Goal: Navigation & Orientation: Find specific page/section

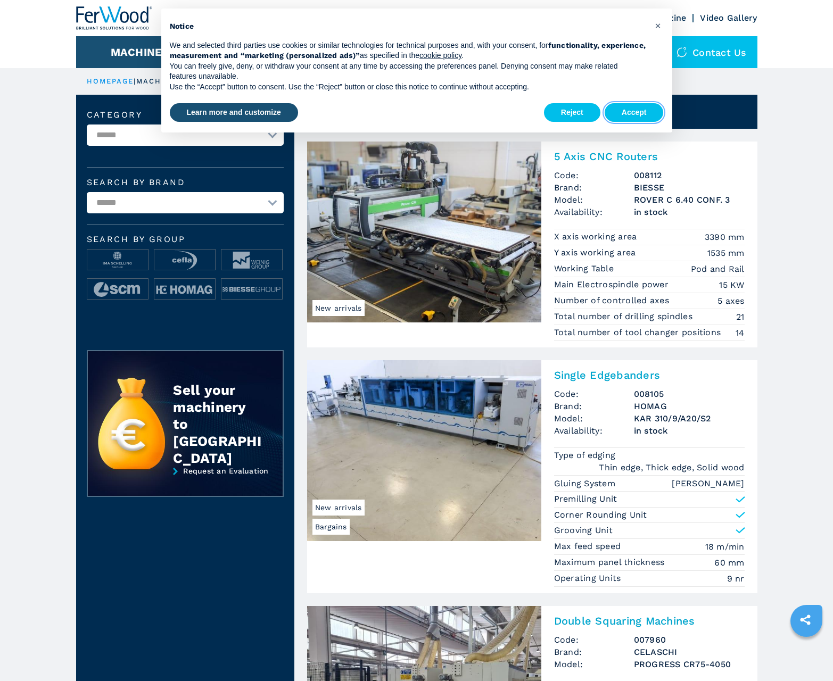
click at [634, 112] on button "Accept" at bounding box center [633, 112] width 59 height 19
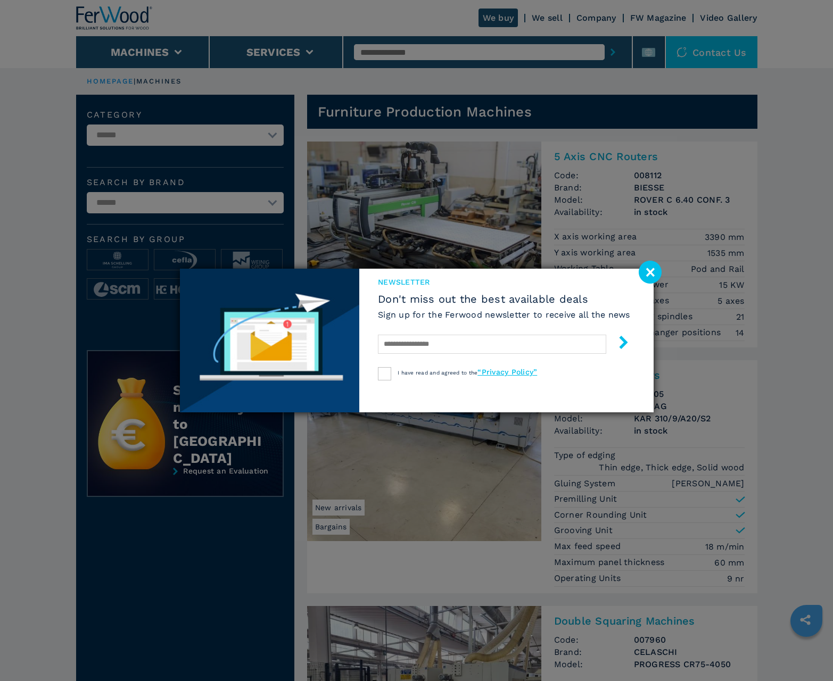
scroll to position [1064, 0]
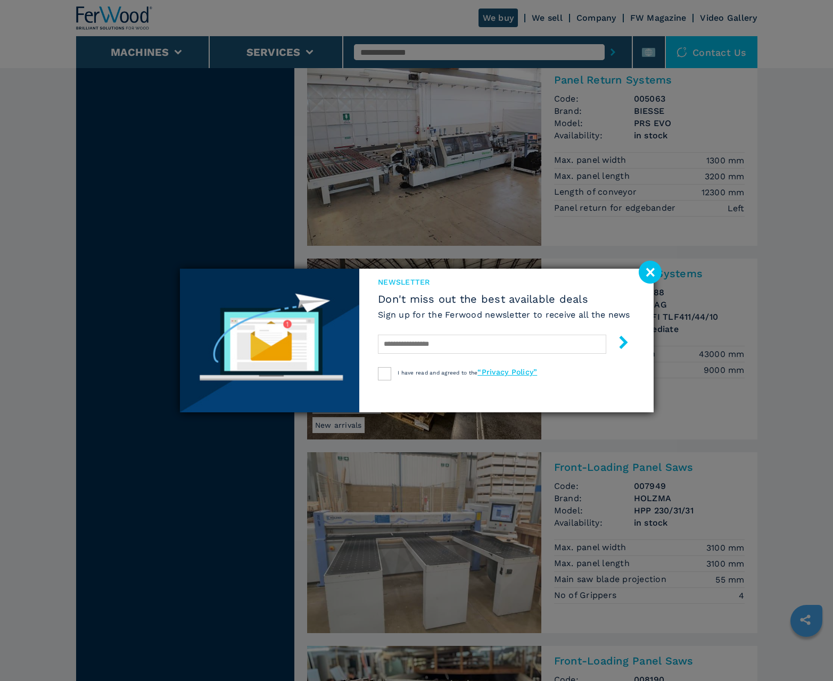
click at [650, 272] on image at bounding box center [649, 272] width 23 height 23
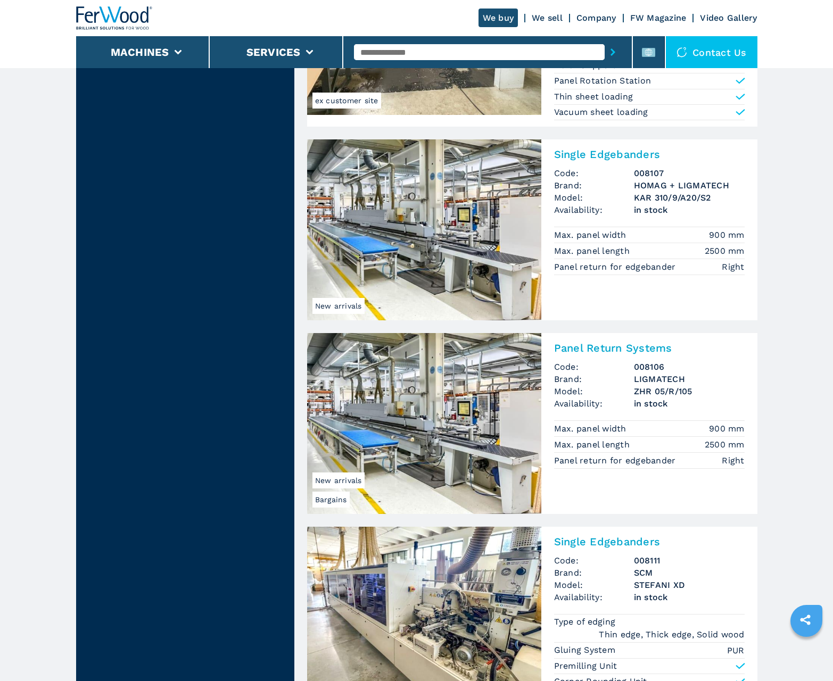
scroll to position [1126, 0]
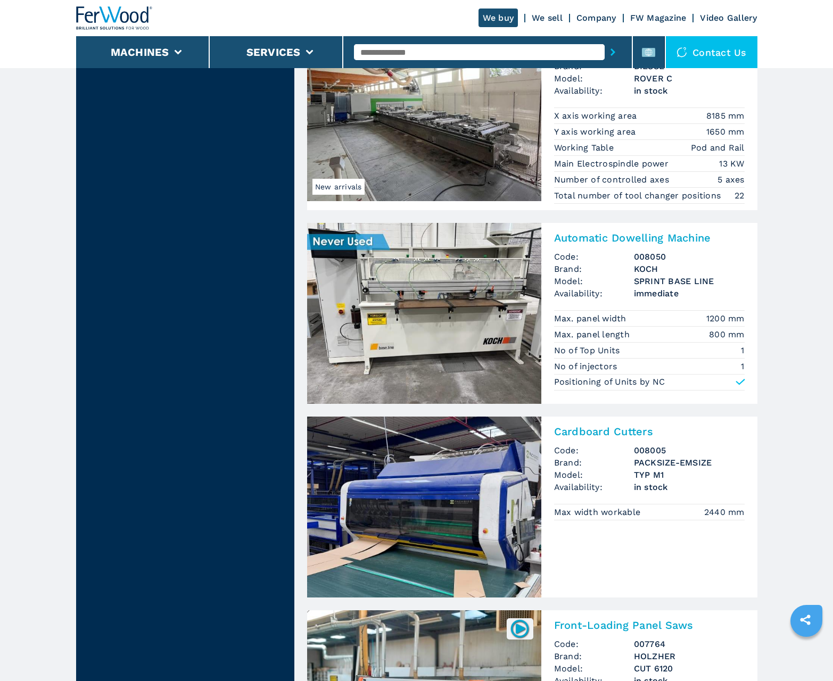
scroll to position [2085, 0]
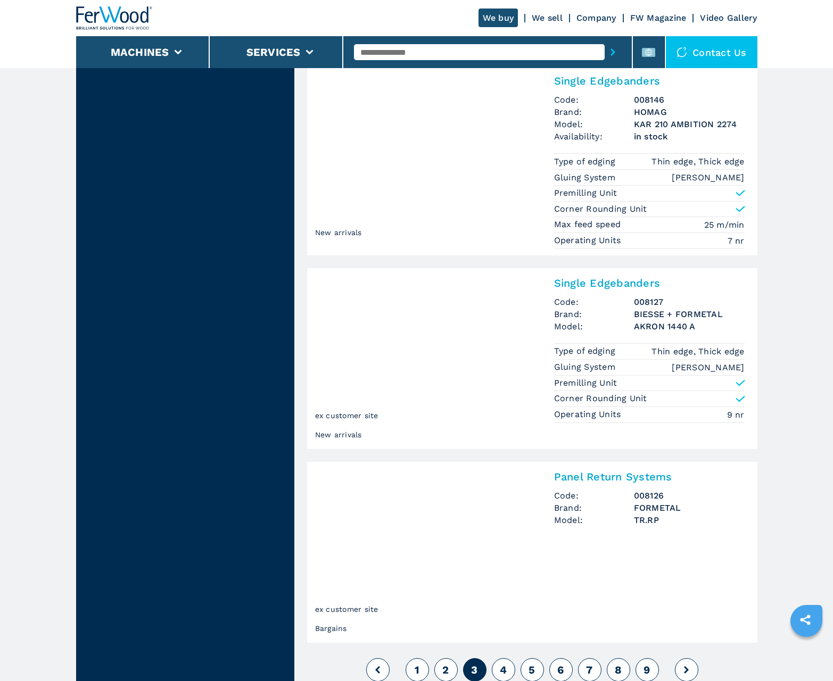
click at [503, 669] on span "4" at bounding box center [503, 669] width 7 height 13
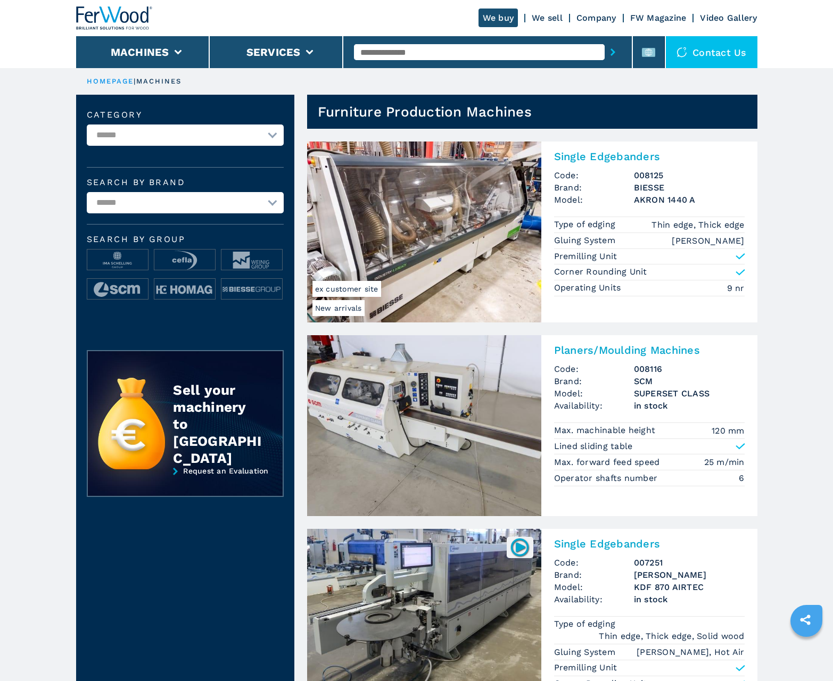
scroll to position [1064, 0]
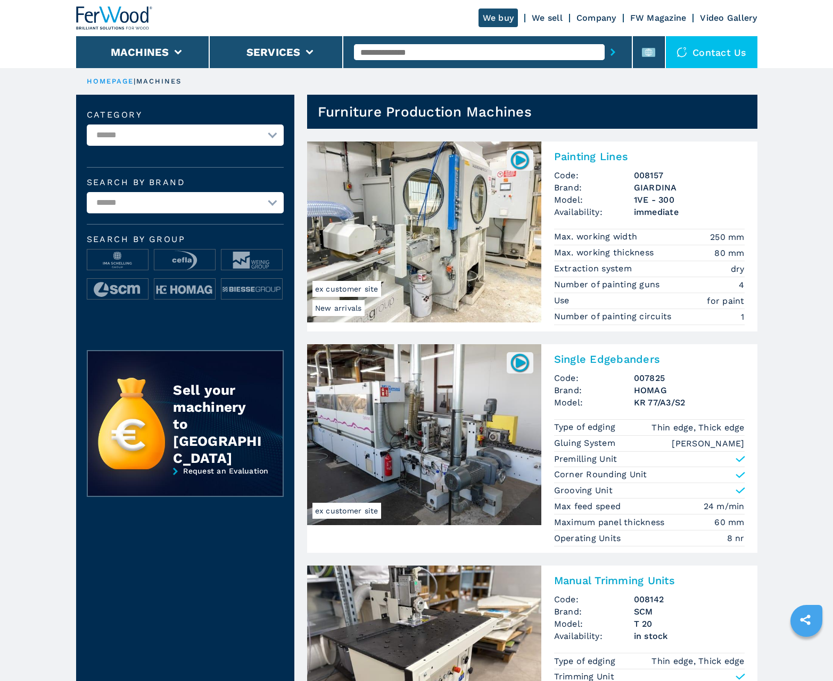
scroll to position [1064, 0]
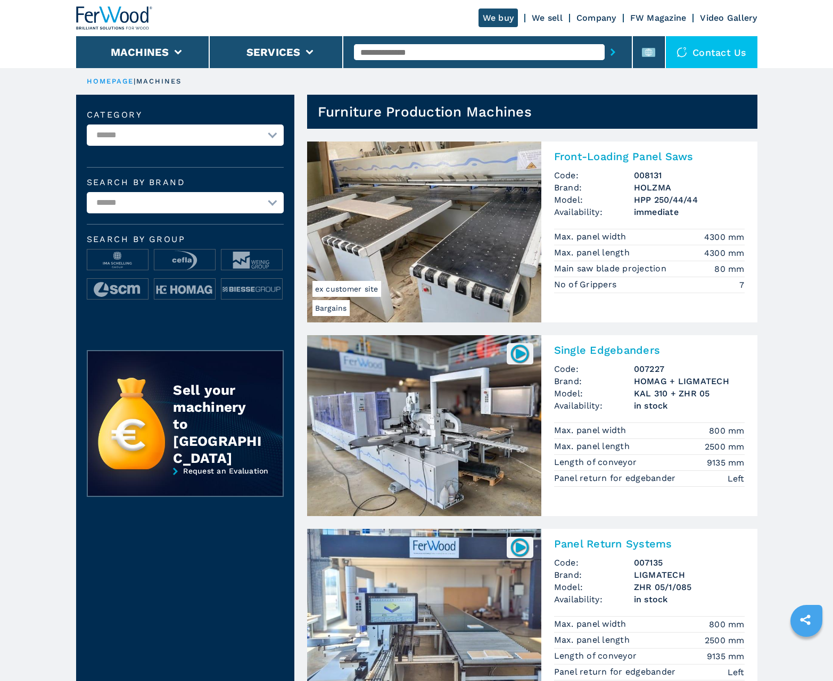
scroll to position [1064, 0]
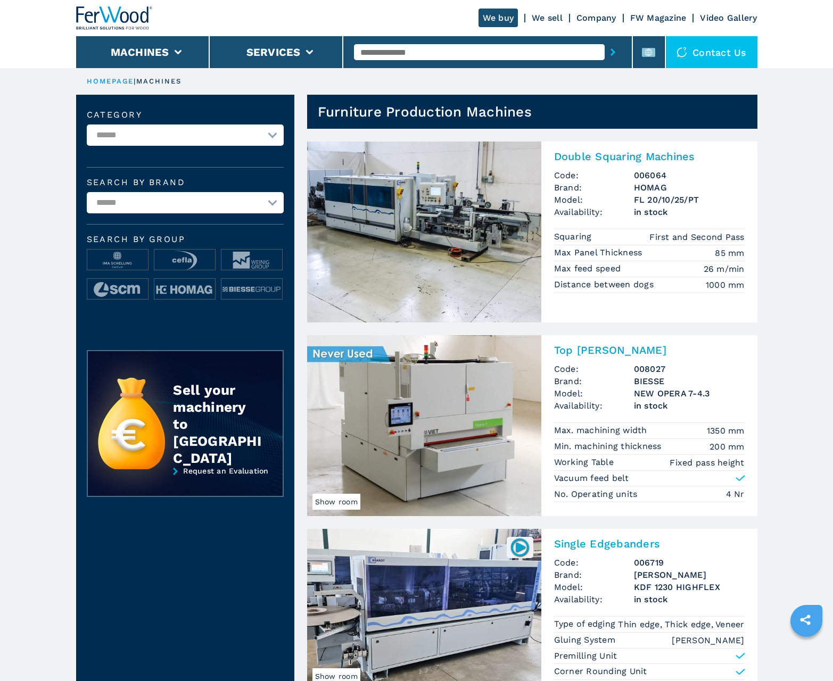
scroll to position [1064, 0]
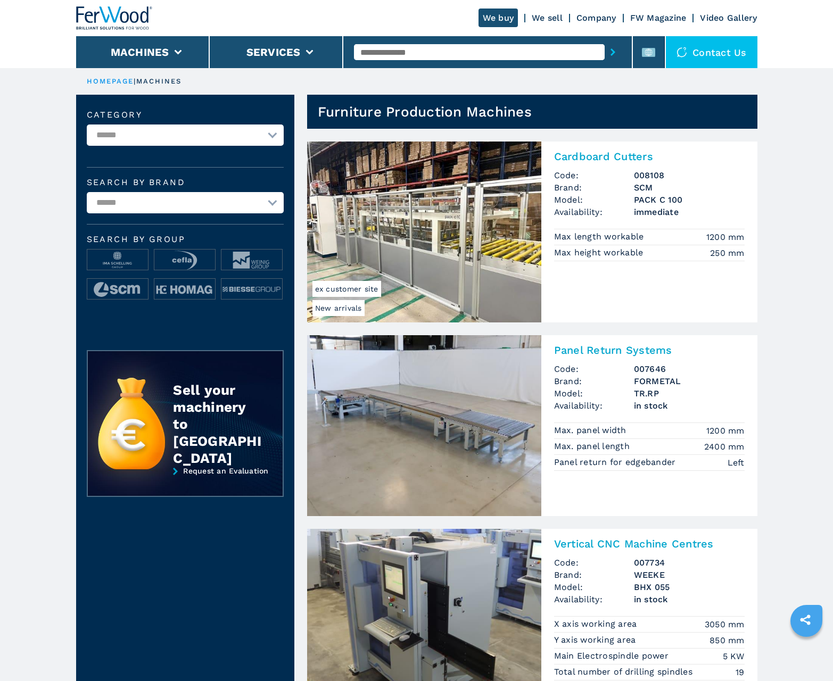
scroll to position [1064, 0]
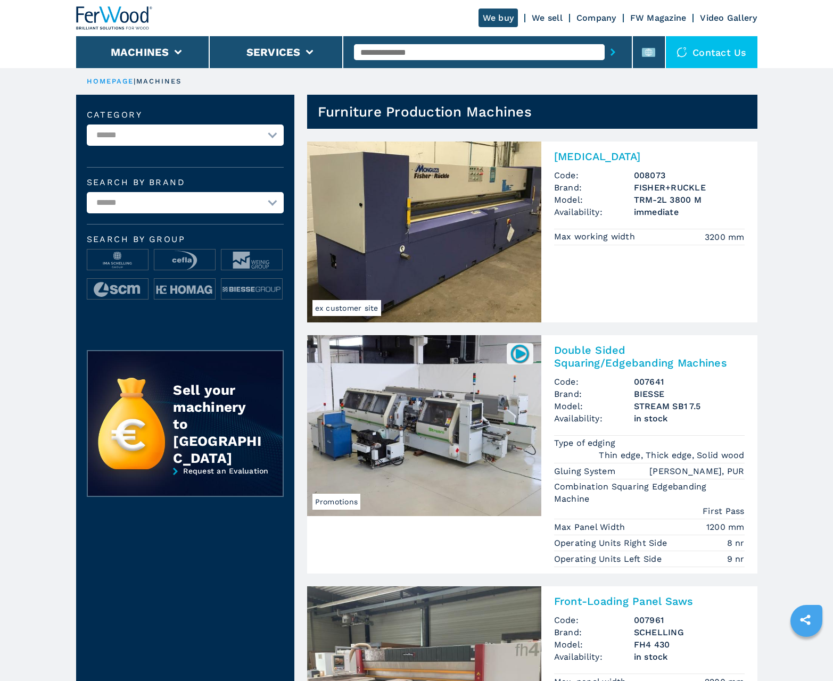
scroll to position [1064, 0]
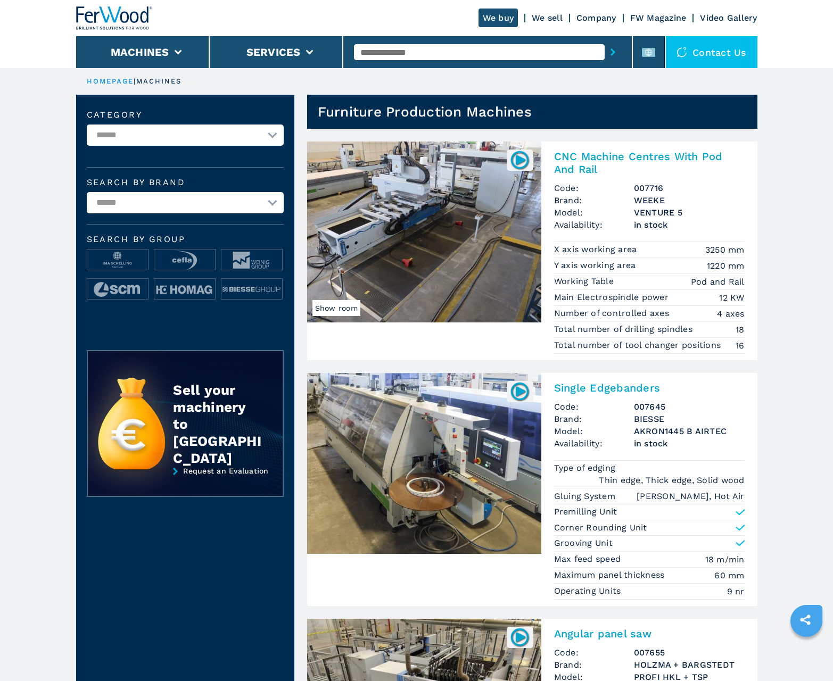
scroll to position [1064, 0]
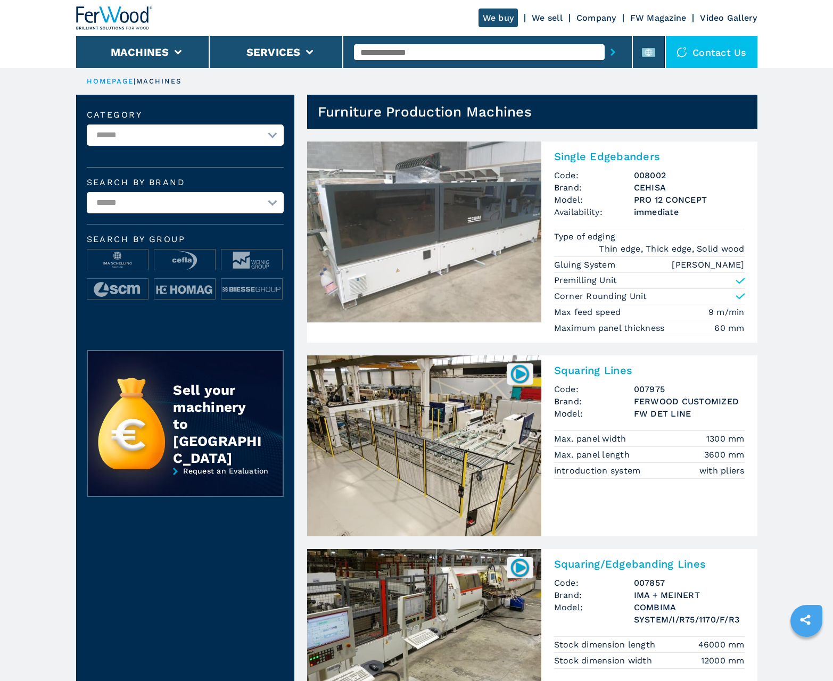
scroll to position [1064, 0]
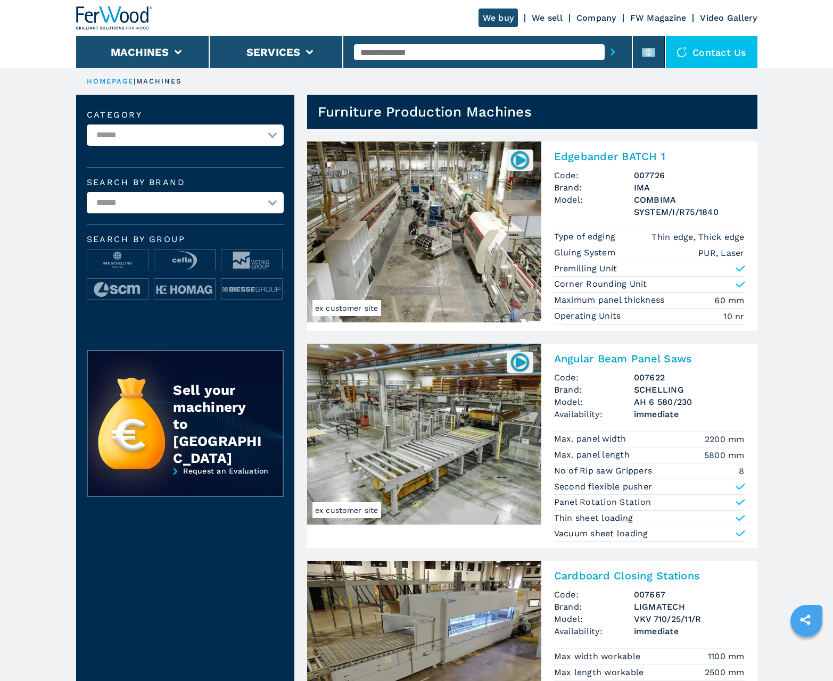
scroll to position [1064, 0]
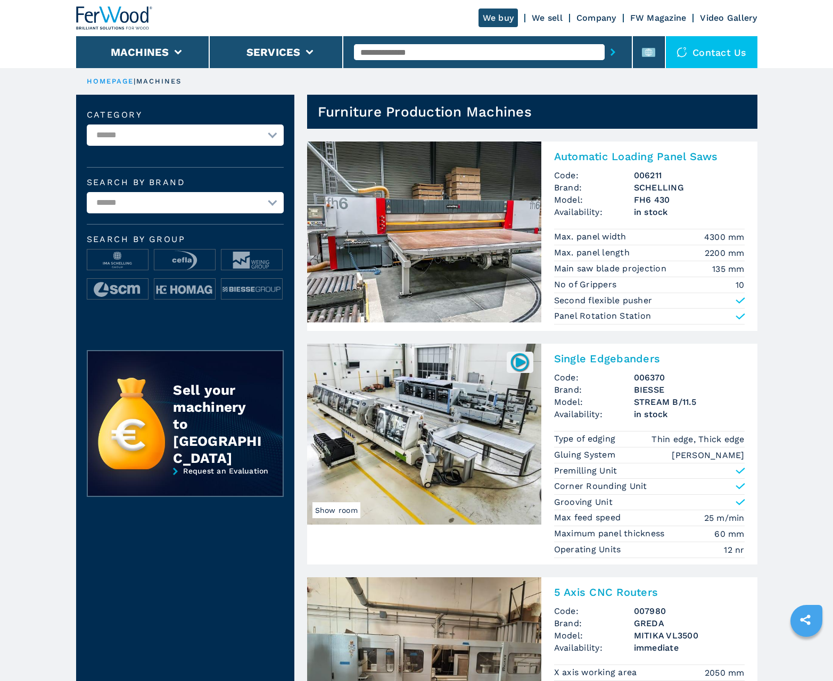
scroll to position [1064, 0]
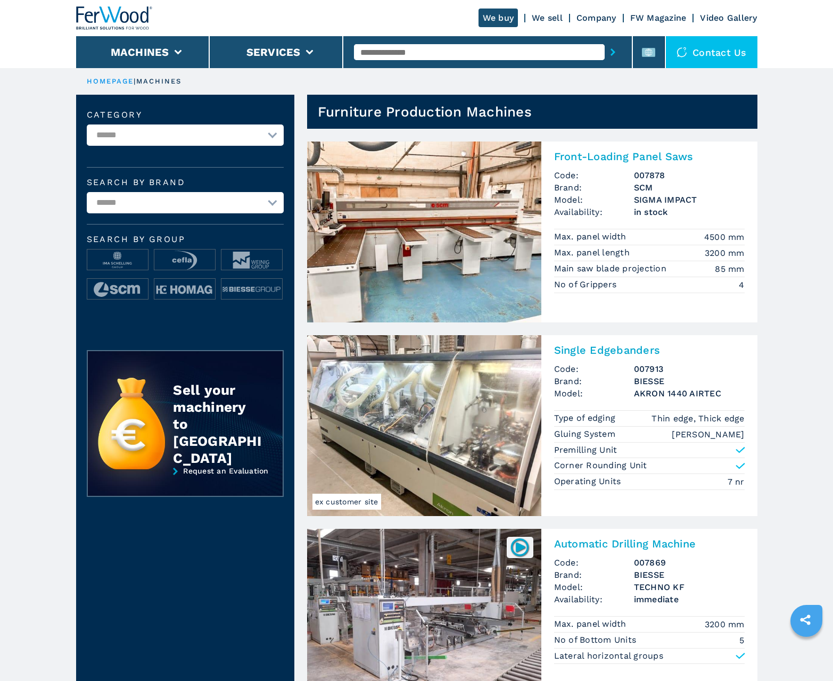
scroll to position [1064, 0]
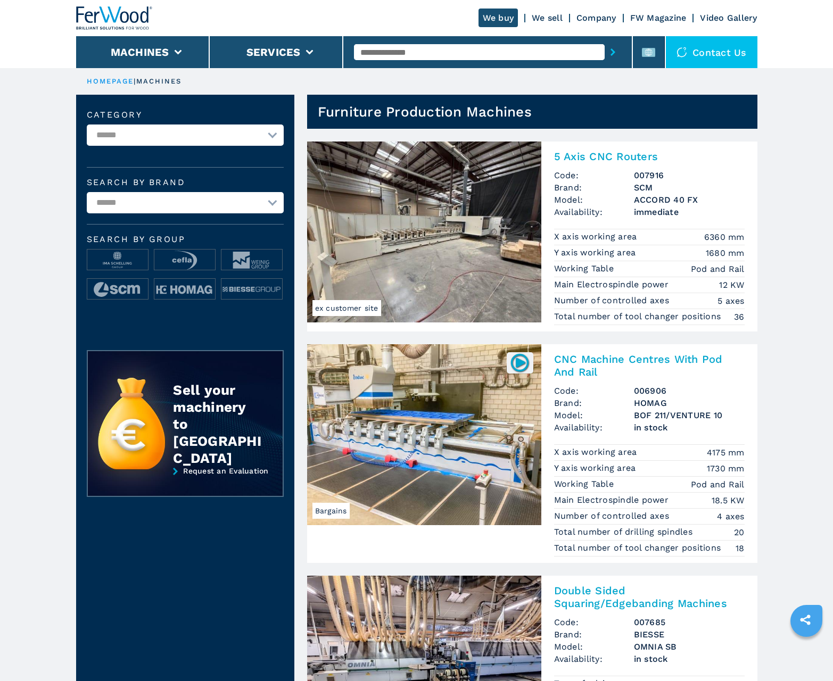
scroll to position [1064, 0]
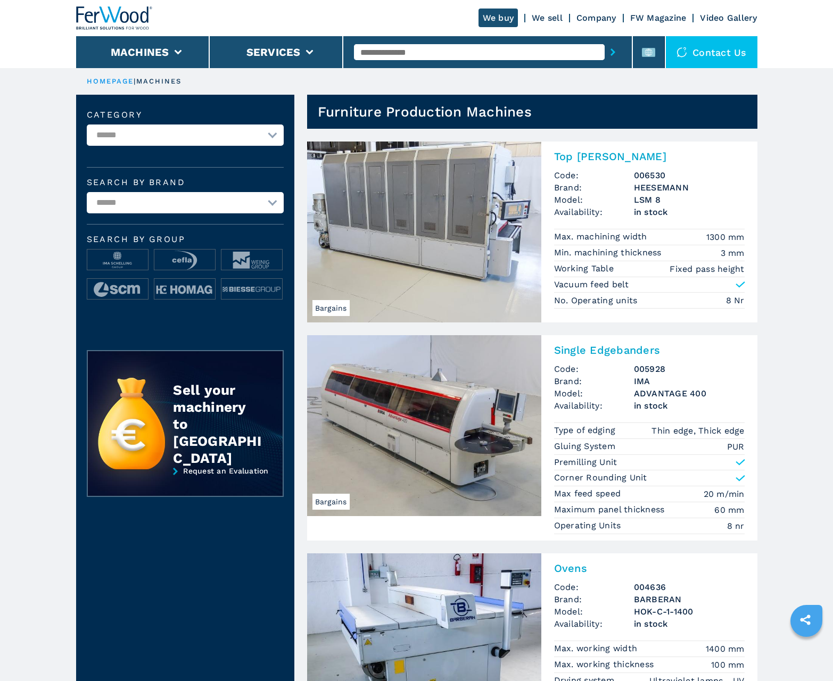
scroll to position [1064, 0]
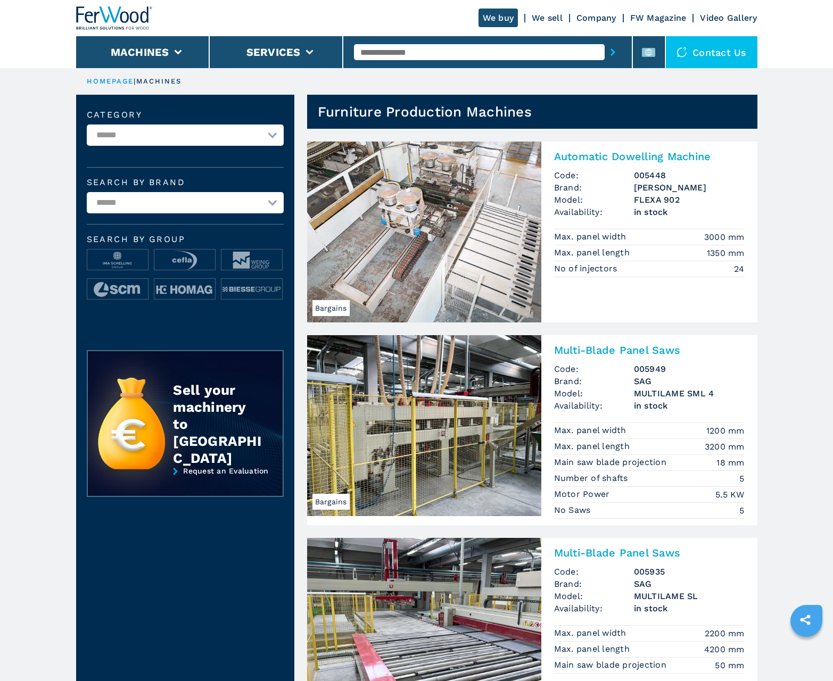
scroll to position [1064, 0]
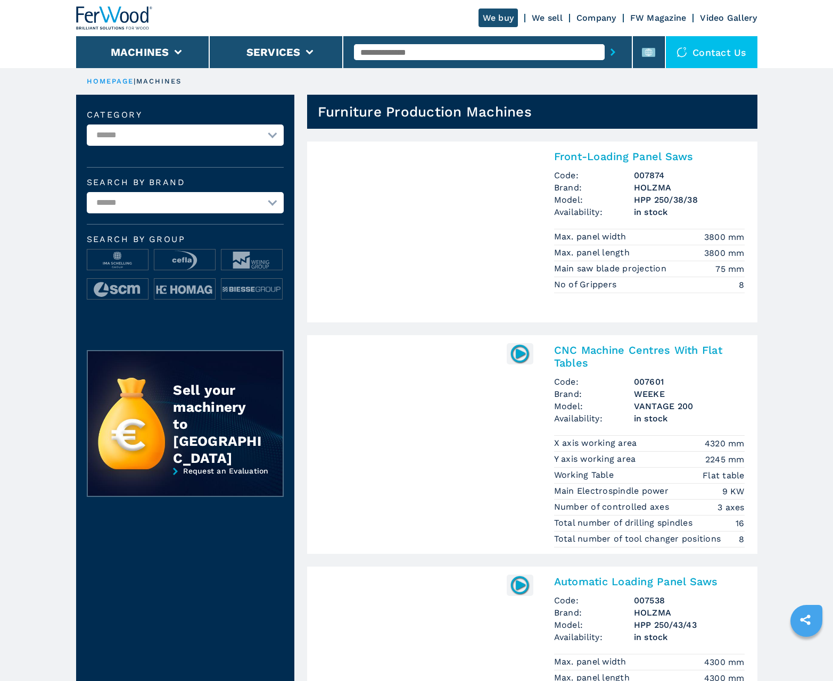
scroll to position [1064, 0]
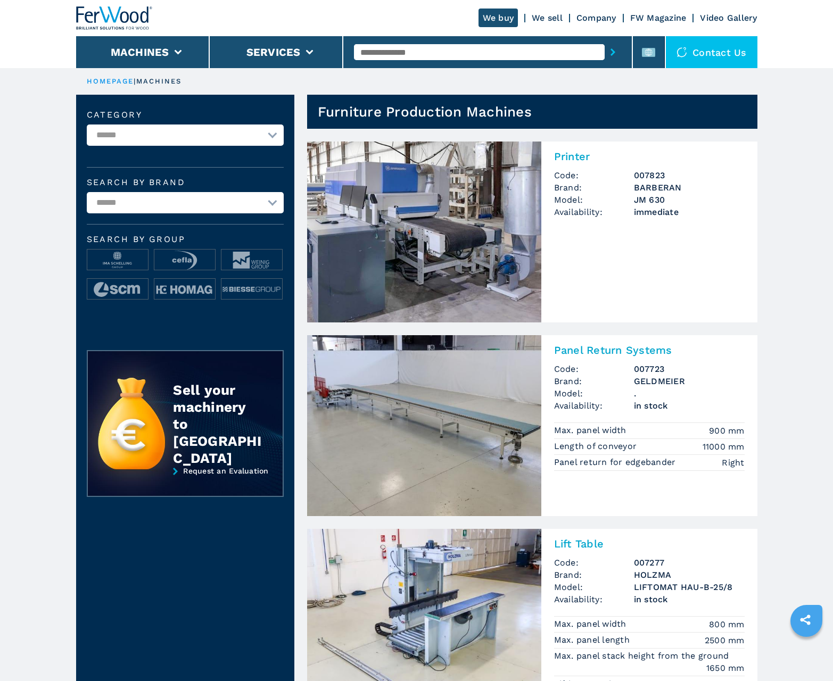
scroll to position [1064, 0]
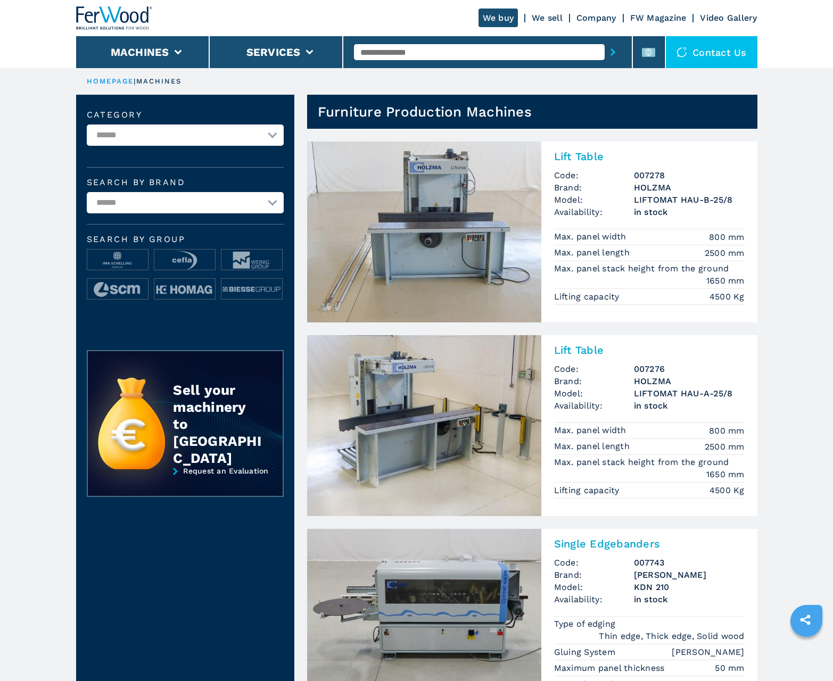
scroll to position [1064, 0]
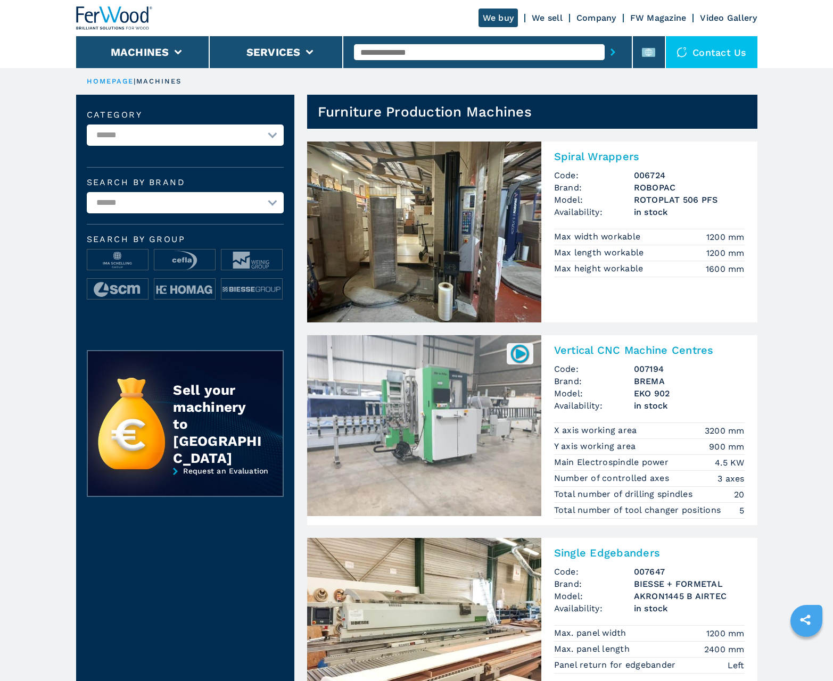
scroll to position [1064, 0]
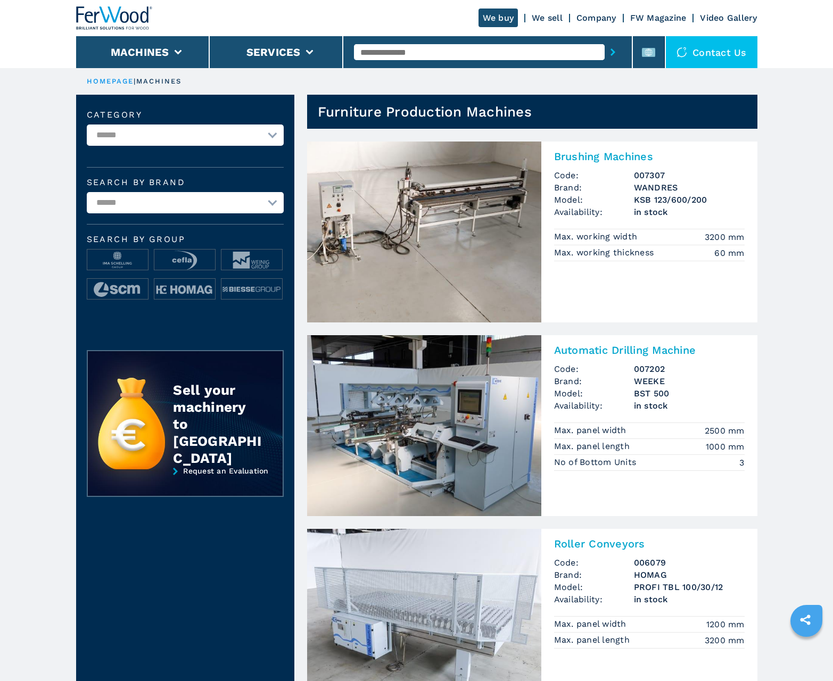
scroll to position [1064, 0]
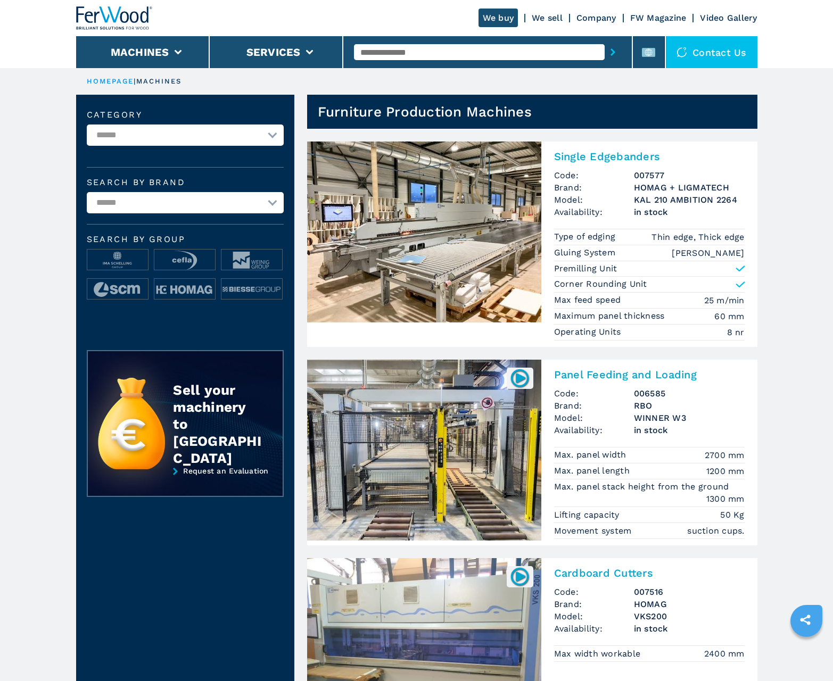
scroll to position [1064, 0]
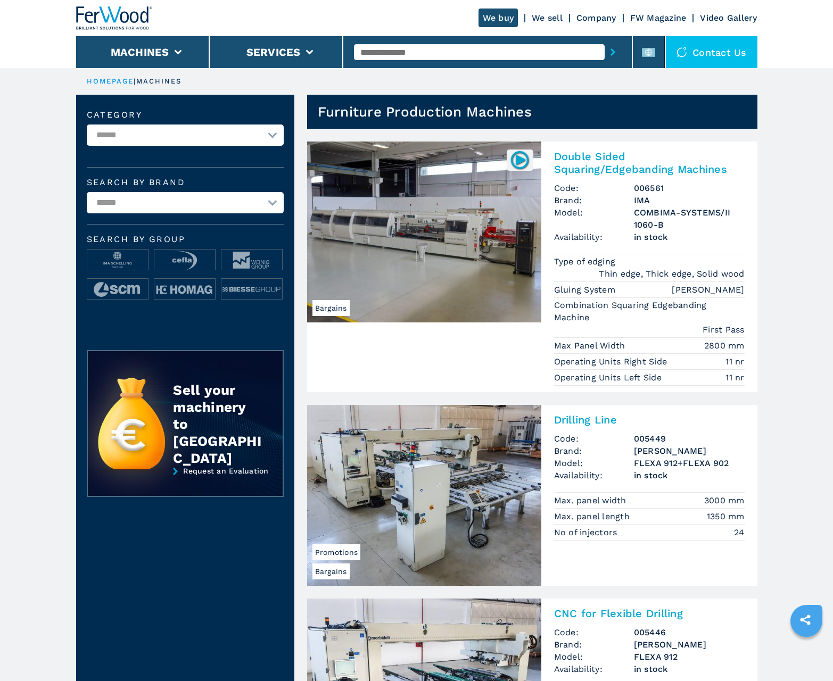
scroll to position [1064, 0]
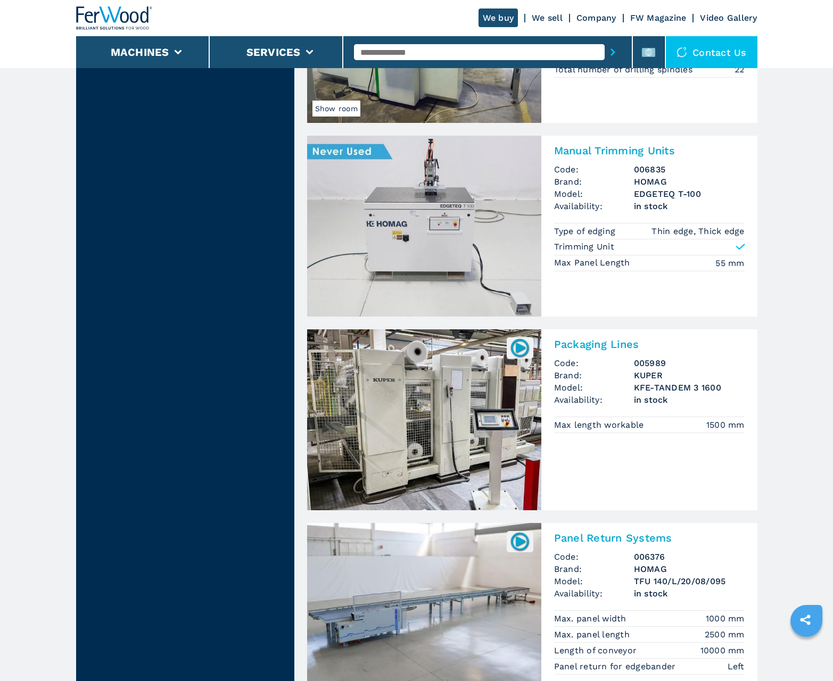
scroll to position [2030, 0]
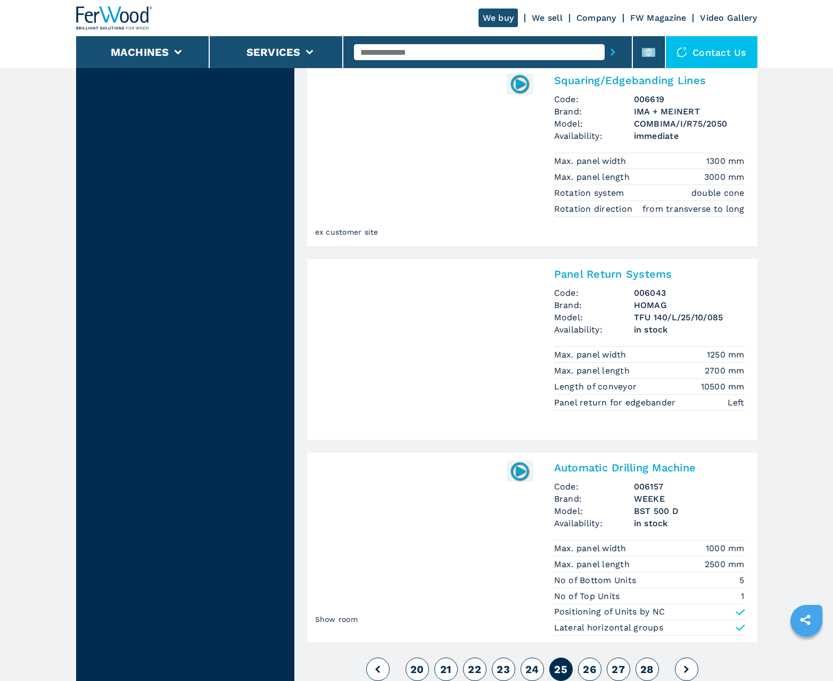
click at [589, 669] on span "26" at bounding box center [589, 669] width 13 height 13
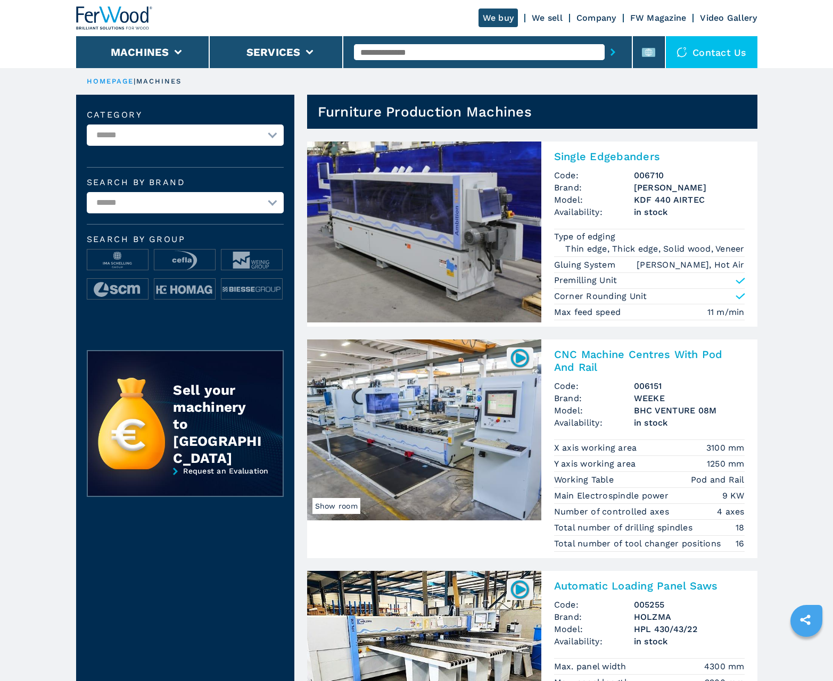
scroll to position [1064, 0]
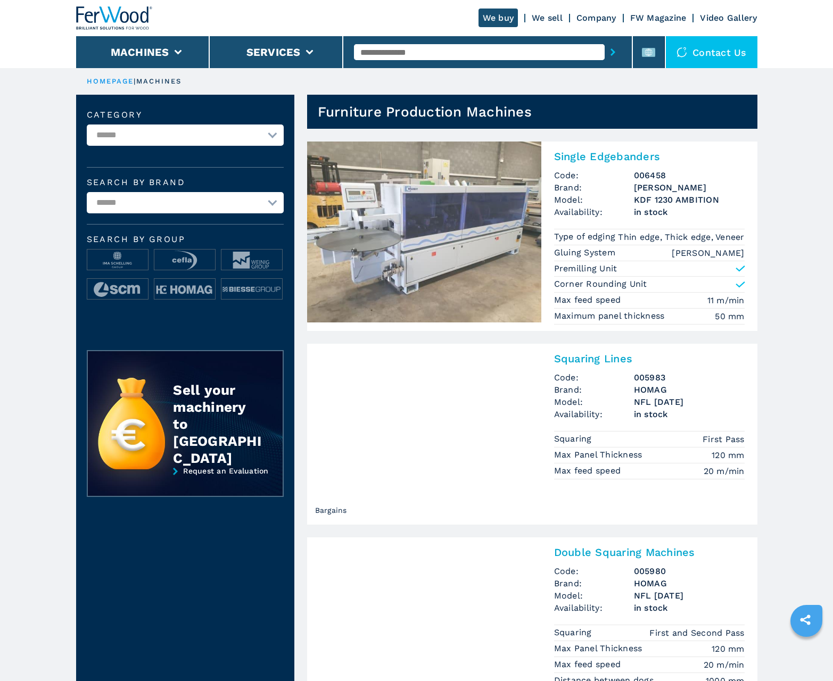
scroll to position [1064, 0]
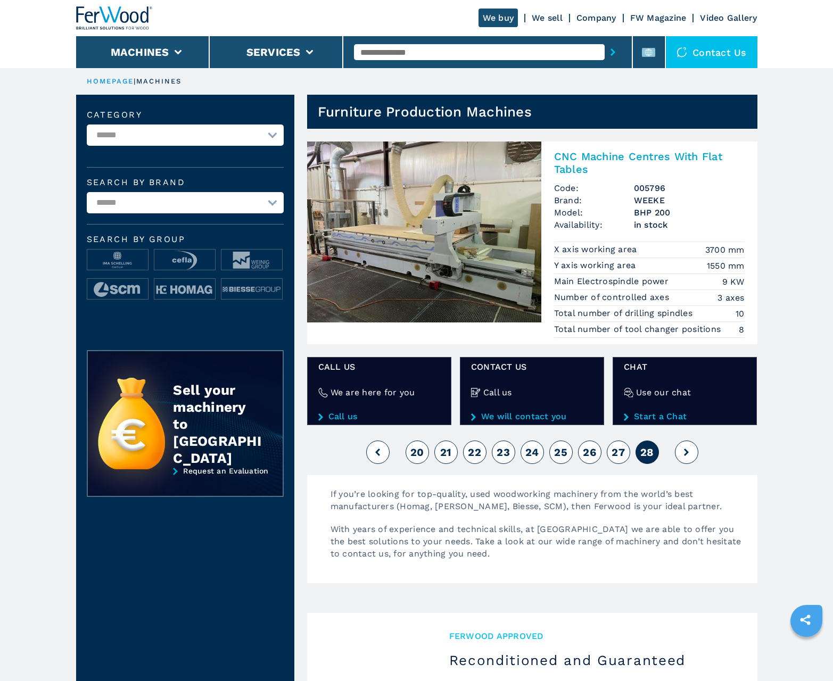
scroll to position [372, 0]
